Goal: Transaction & Acquisition: Purchase product/service

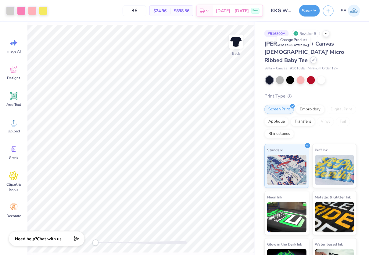
click at [312, 58] on icon at bounding box center [313, 59] width 3 height 3
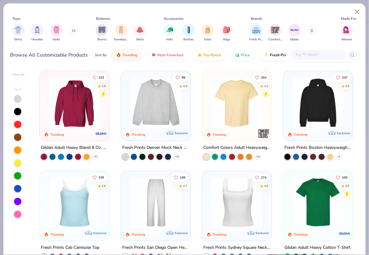
click at [230, 93] on img at bounding box center [237, 102] width 57 height 51
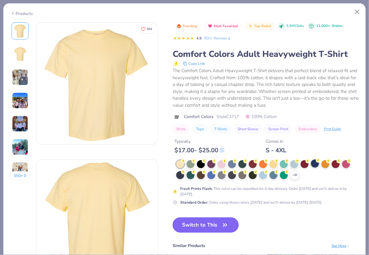
click at [314, 160] on div at bounding box center [315, 163] width 8 height 8
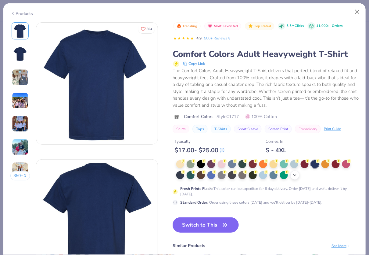
click at [295, 172] on icon at bounding box center [295, 174] width 5 height 5
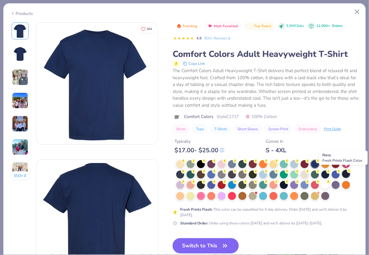
click at [346, 170] on div at bounding box center [347, 174] width 8 height 8
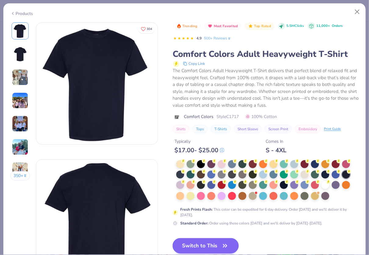
click at [224, 241] on icon "button" at bounding box center [225, 245] width 9 height 9
click at [227, 244] on icon "button" at bounding box center [225, 245] width 4 height 3
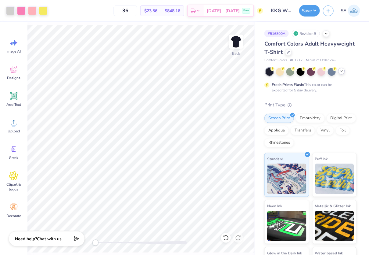
click at [342, 71] on polyline at bounding box center [342, 71] width 2 height 1
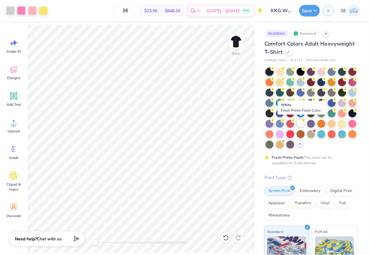
click at [300, 122] on div at bounding box center [301, 123] width 8 height 8
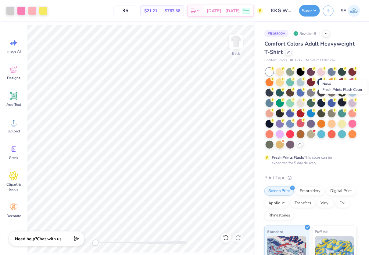
click at [343, 99] on div at bounding box center [343, 102] width 8 height 8
